Goal: Complete application form

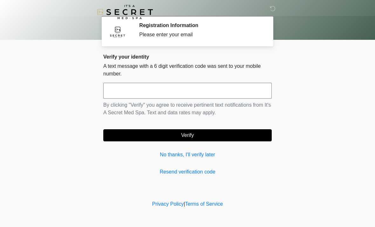
click at [209, 92] on input "text" at bounding box center [187, 91] width 168 height 16
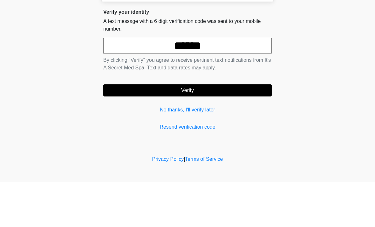
type input "******"
click at [231, 129] on button "Verify" at bounding box center [187, 135] width 168 height 12
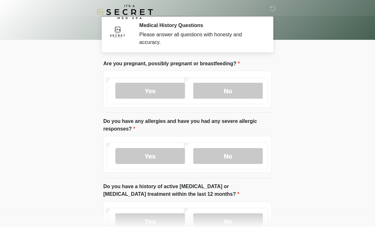
click at [242, 87] on label "No" at bounding box center [228, 91] width 70 height 16
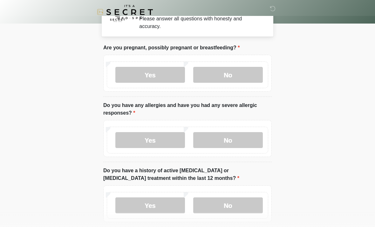
scroll to position [17, 0]
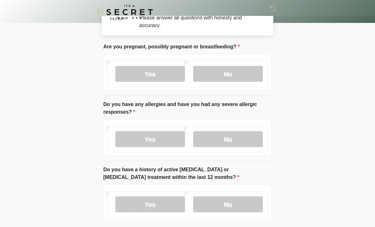
click at [242, 137] on label "No" at bounding box center [228, 139] width 70 height 16
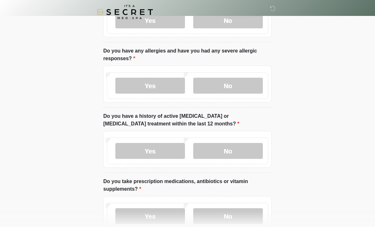
scroll to position [79, 0]
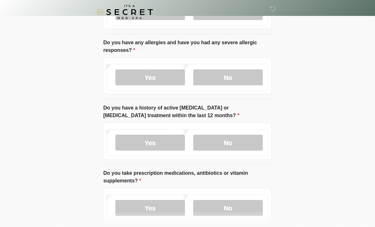
click at [249, 142] on label "No" at bounding box center [228, 142] width 70 height 16
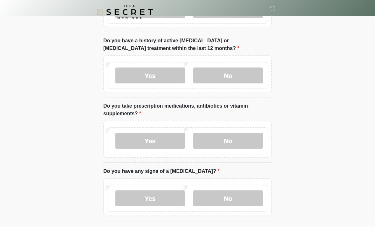
scroll to position [148, 0]
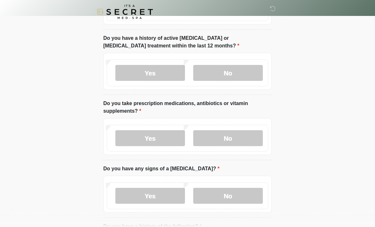
click at [250, 139] on label "No" at bounding box center [228, 138] width 70 height 16
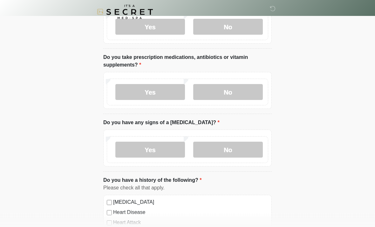
scroll to position [196, 0]
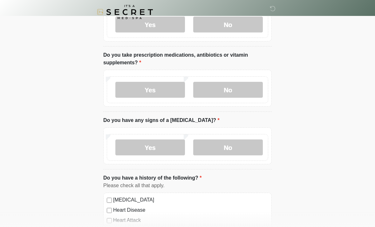
click at [248, 142] on label "No" at bounding box center [228, 147] width 70 height 16
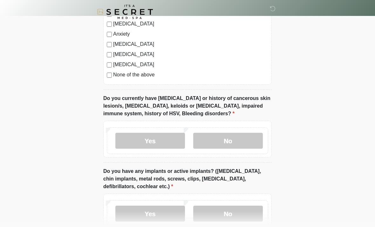
scroll to position [434, 0]
click at [247, 135] on label "No" at bounding box center [228, 140] width 70 height 16
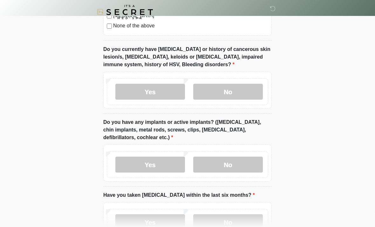
scroll to position [483, 0]
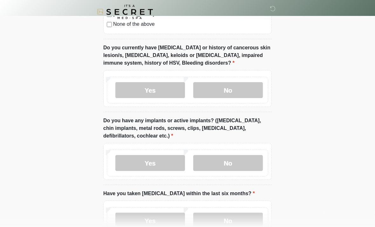
click at [252, 158] on label "No" at bounding box center [228, 163] width 70 height 16
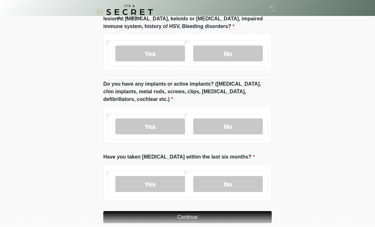
scroll to position [529, 0]
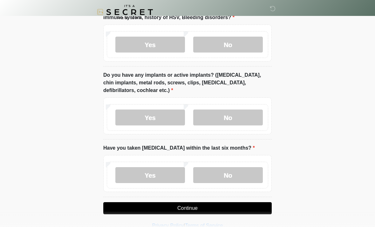
click at [248, 167] on label "No" at bounding box center [228, 175] width 70 height 16
click at [243, 206] on button "Continue" at bounding box center [187, 208] width 168 height 12
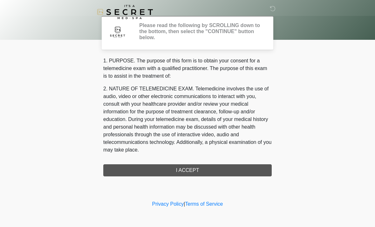
scroll to position [0, 0]
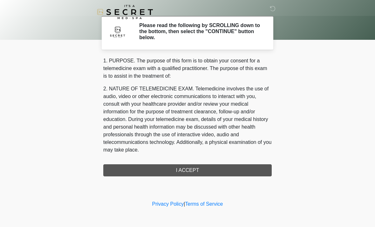
click at [243, 170] on div "1. PURPOSE. The purpose of this form is to obtain your consent for a telemedici…" at bounding box center [187, 116] width 168 height 119
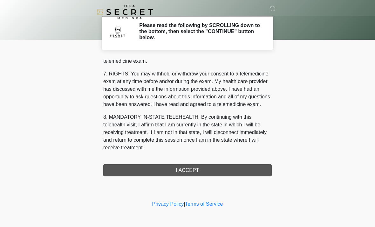
click at [215, 165] on div "1. PURPOSE. The purpose of this form is to obtain your consent for a telemedici…" at bounding box center [187, 116] width 168 height 119
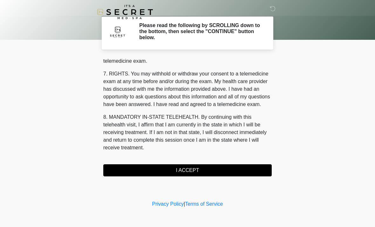
click at [209, 169] on button "I ACCEPT" at bounding box center [187, 170] width 168 height 12
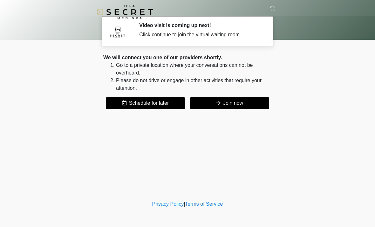
click at [238, 104] on button "Join now" at bounding box center [229, 103] width 79 height 12
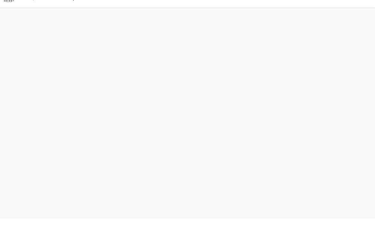
scroll to position [2, 0]
